Goal: Navigation & Orientation: Find specific page/section

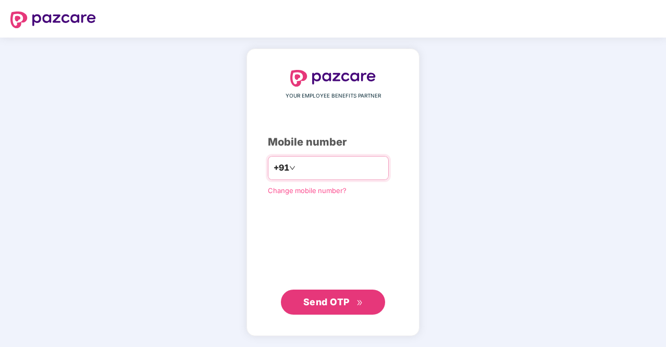
click at [324, 166] on input "number" at bounding box center [341, 168] width 86 height 17
type input "**********"
click at [319, 308] on span "Send OTP" at bounding box center [333, 302] width 60 height 15
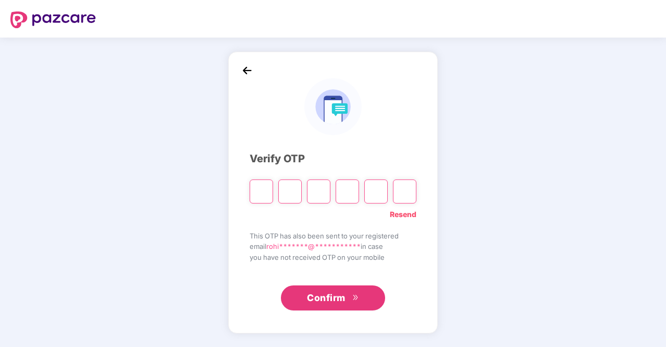
type input "*"
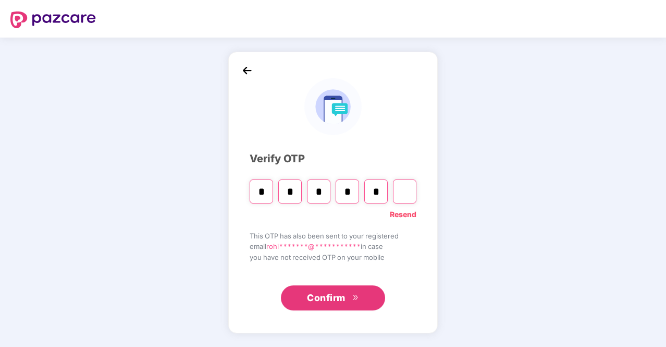
type input "*"
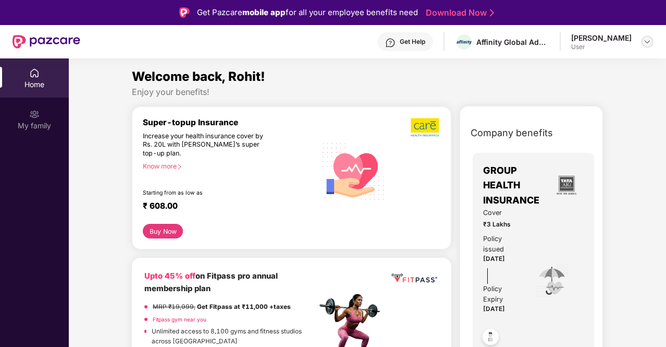
click at [651, 40] on img at bounding box center [647, 42] width 8 height 8
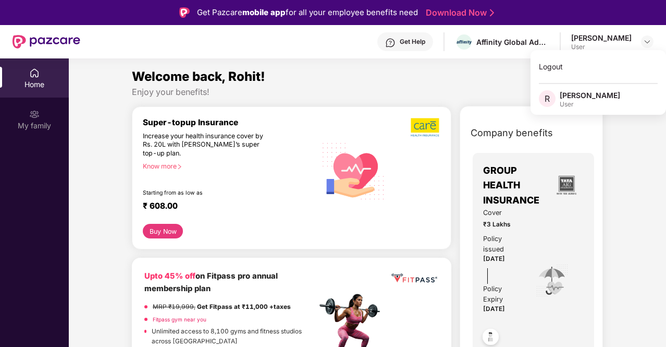
click at [333, 82] on div "Welcome back, Rohit!" at bounding box center [367, 77] width 471 height 20
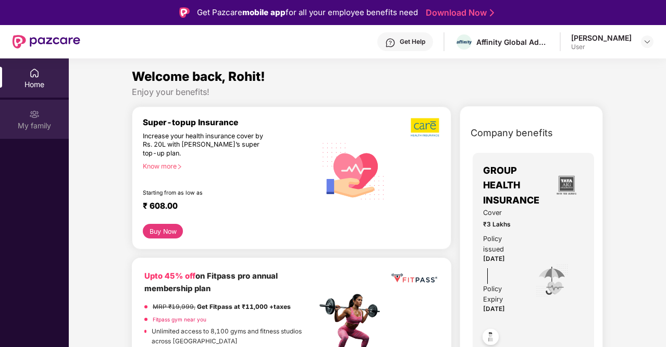
click at [34, 122] on div "My family" at bounding box center [34, 125] width 69 height 10
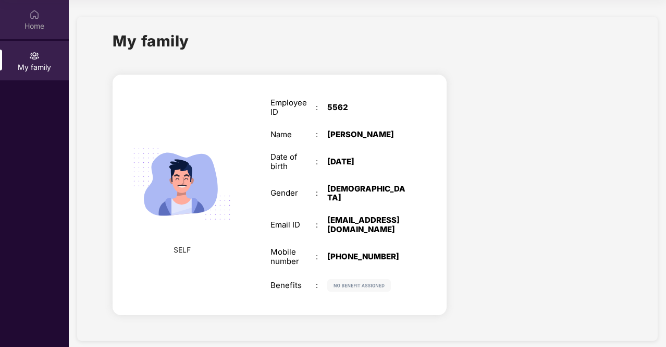
click at [41, 18] on div "Home" at bounding box center [34, 19] width 69 height 39
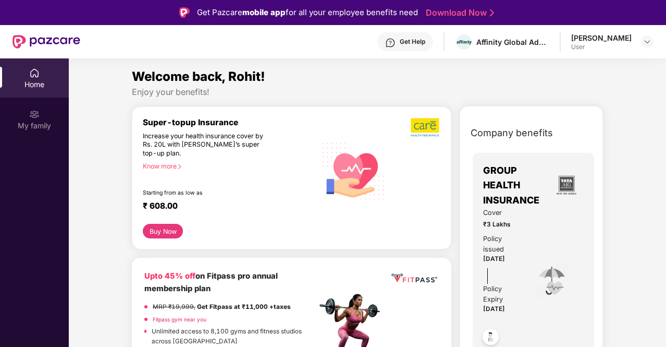
click at [166, 167] on div "Know more" at bounding box center [226, 165] width 167 height 7
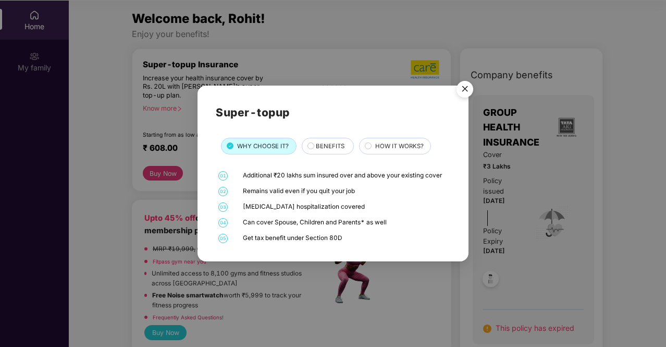
scroll to position [58, 0]
click at [467, 91] on img "Close" at bounding box center [464, 90] width 29 height 29
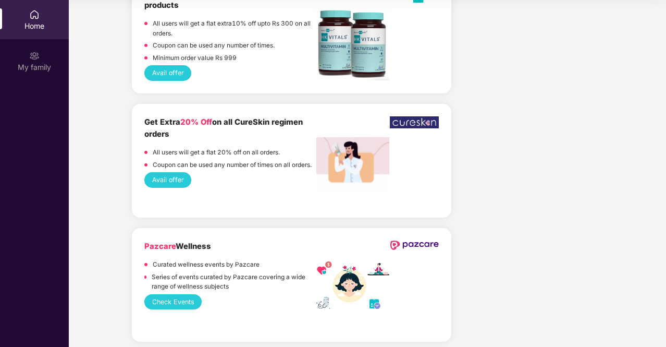
scroll to position [1300, 0]
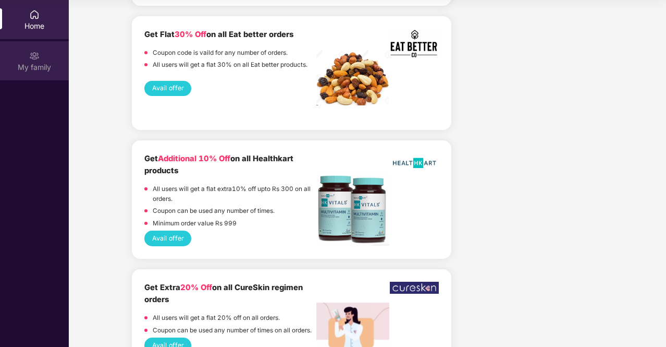
click at [34, 62] on div "My family" at bounding box center [34, 67] width 69 height 10
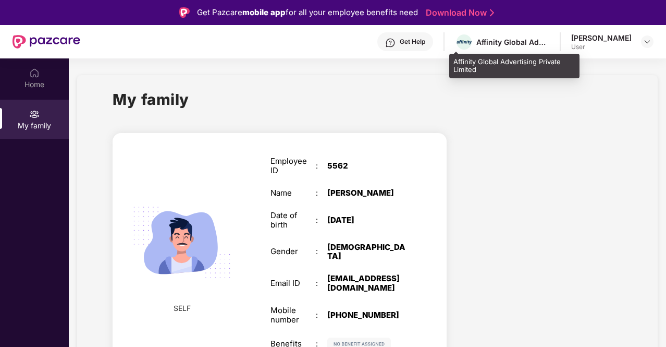
click at [515, 45] on div "Affinity Global Advertising Private Limited" at bounding box center [513, 42] width 73 height 10
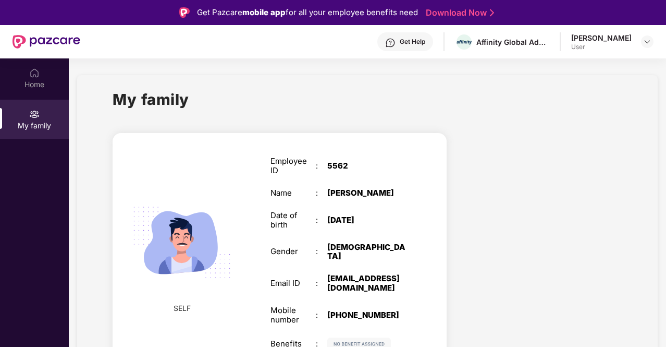
click at [582, 39] on div "[PERSON_NAME]" at bounding box center [601, 38] width 60 height 10
click at [653, 43] on div at bounding box center [647, 41] width 13 height 13
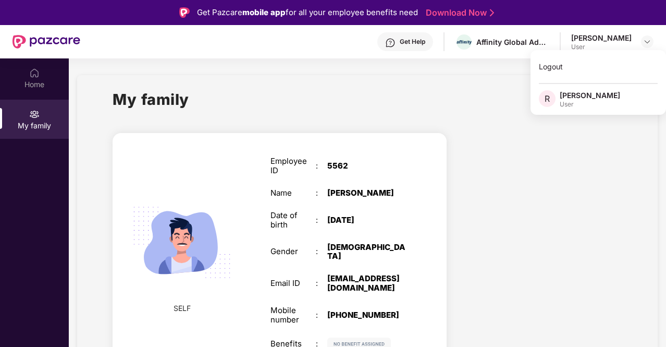
click at [620, 99] on div "[PERSON_NAME]" at bounding box center [590, 95] width 60 height 10
